Goal: Check status: Check status

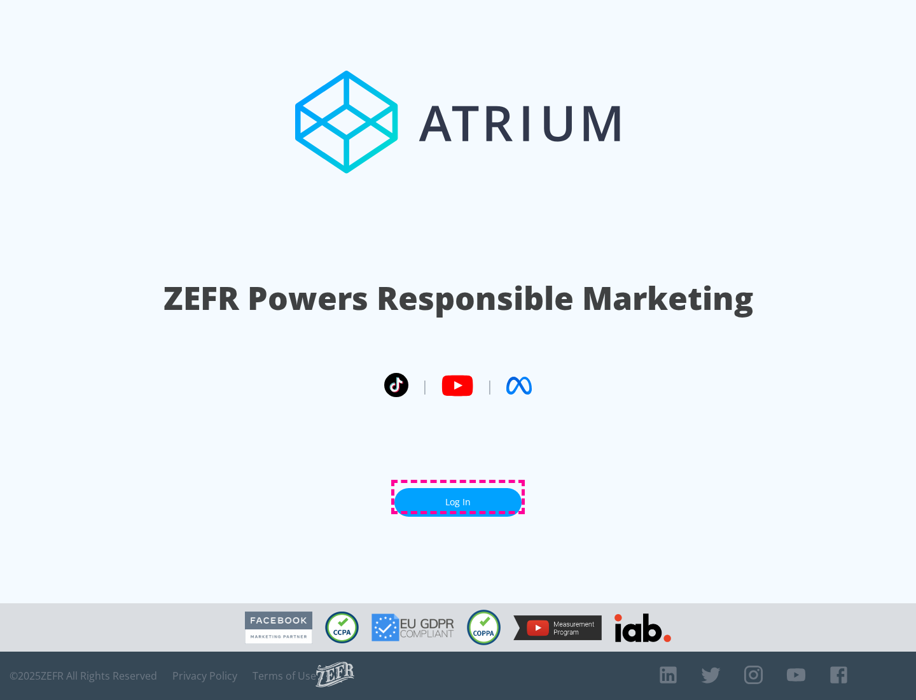
click at [458, 497] on link "Log In" at bounding box center [457, 502] width 127 height 29
